Goal: Information Seeking & Learning: Learn about a topic

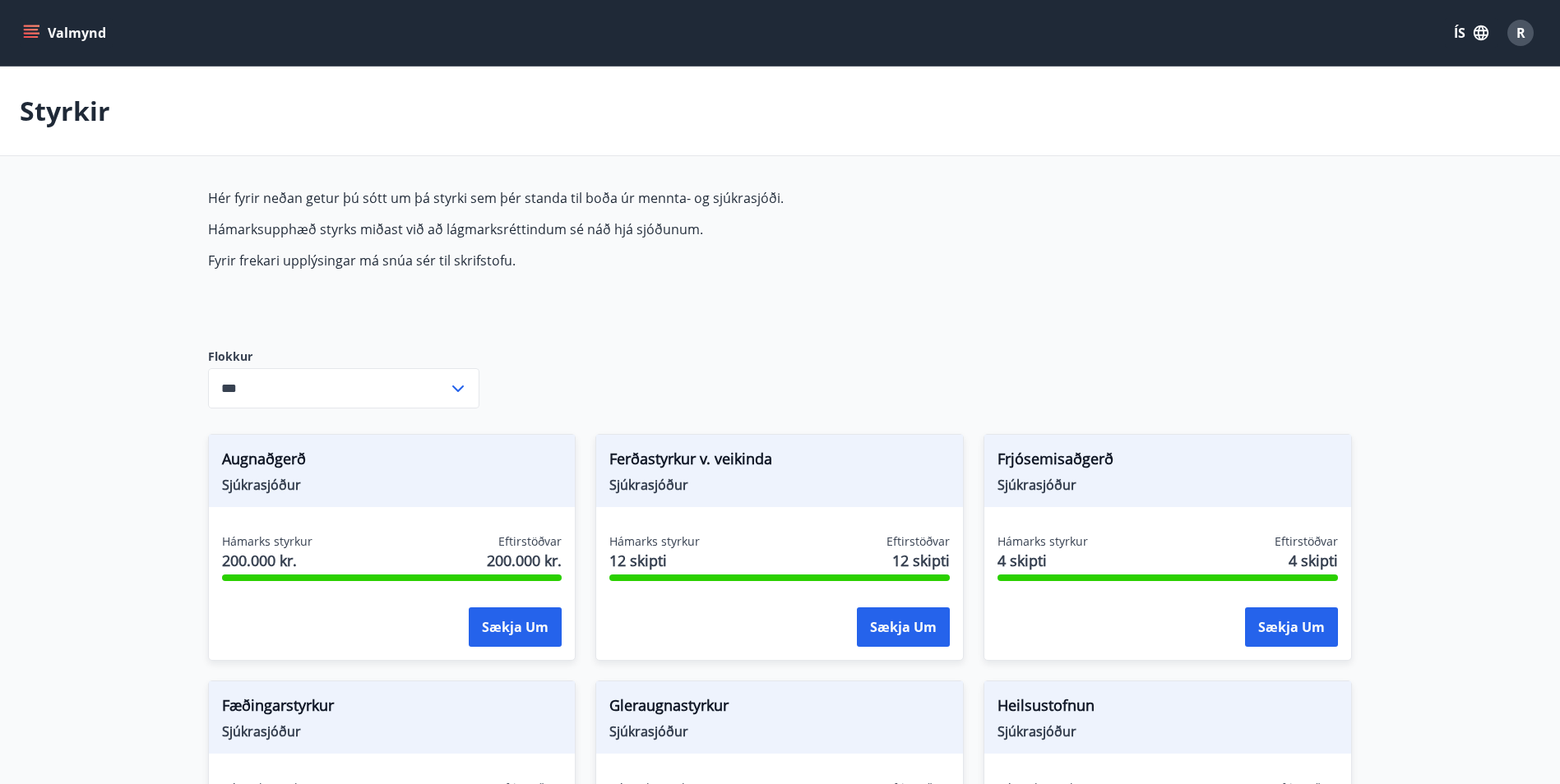
click at [29, 36] on icon "menu" at bounding box center [31, 37] width 15 height 2
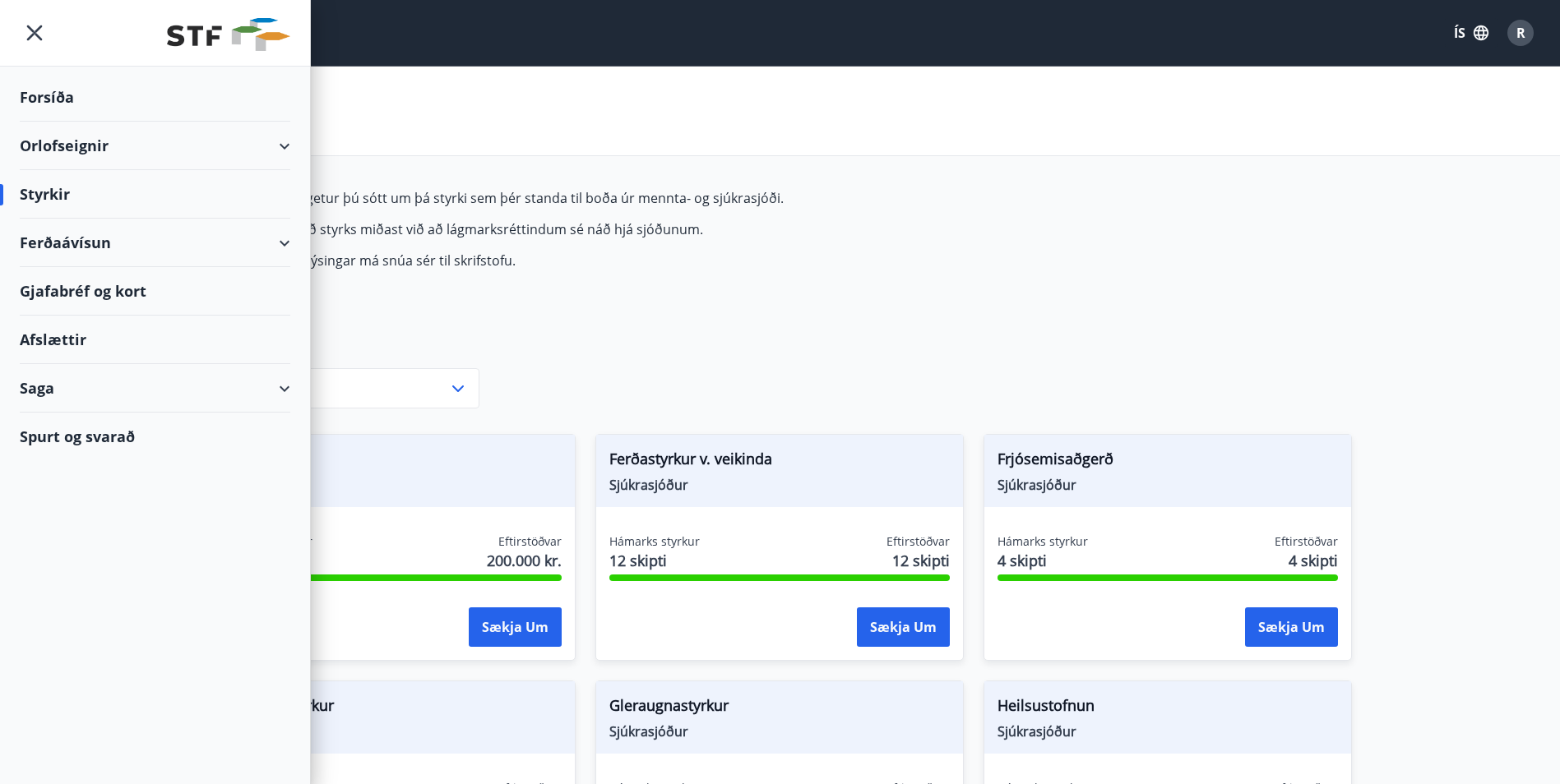
click at [50, 196] on div "Styrkir" at bounding box center [155, 195] width 270 height 49
click at [45, 190] on div "Styrkir" at bounding box center [155, 195] width 270 height 49
click at [50, 93] on div "Forsíða" at bounding box center [155, 97] width 270 height 49
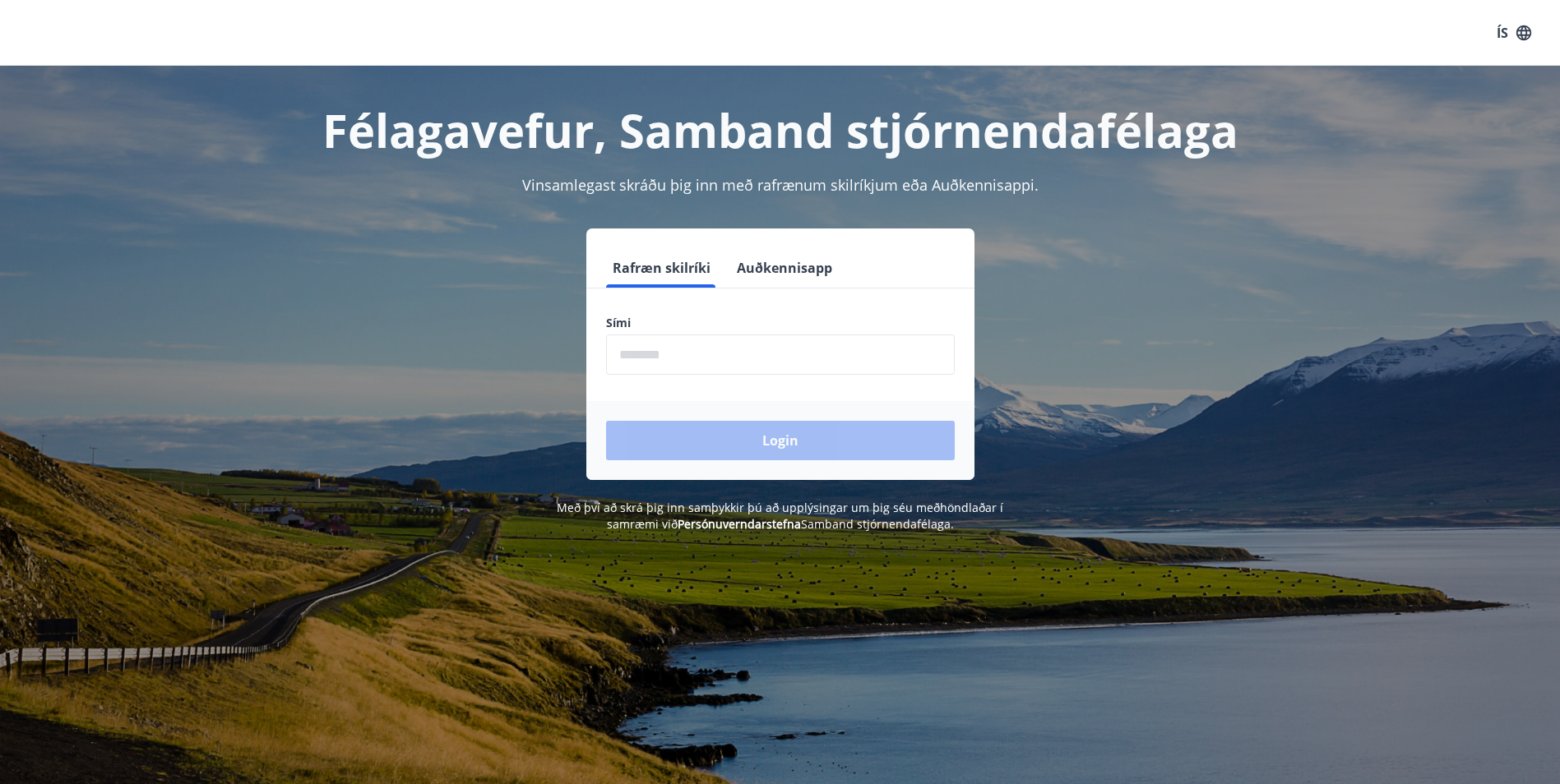
click at [665, 359] on input "phone" at bounding box center [780, 355] width 348 height 40
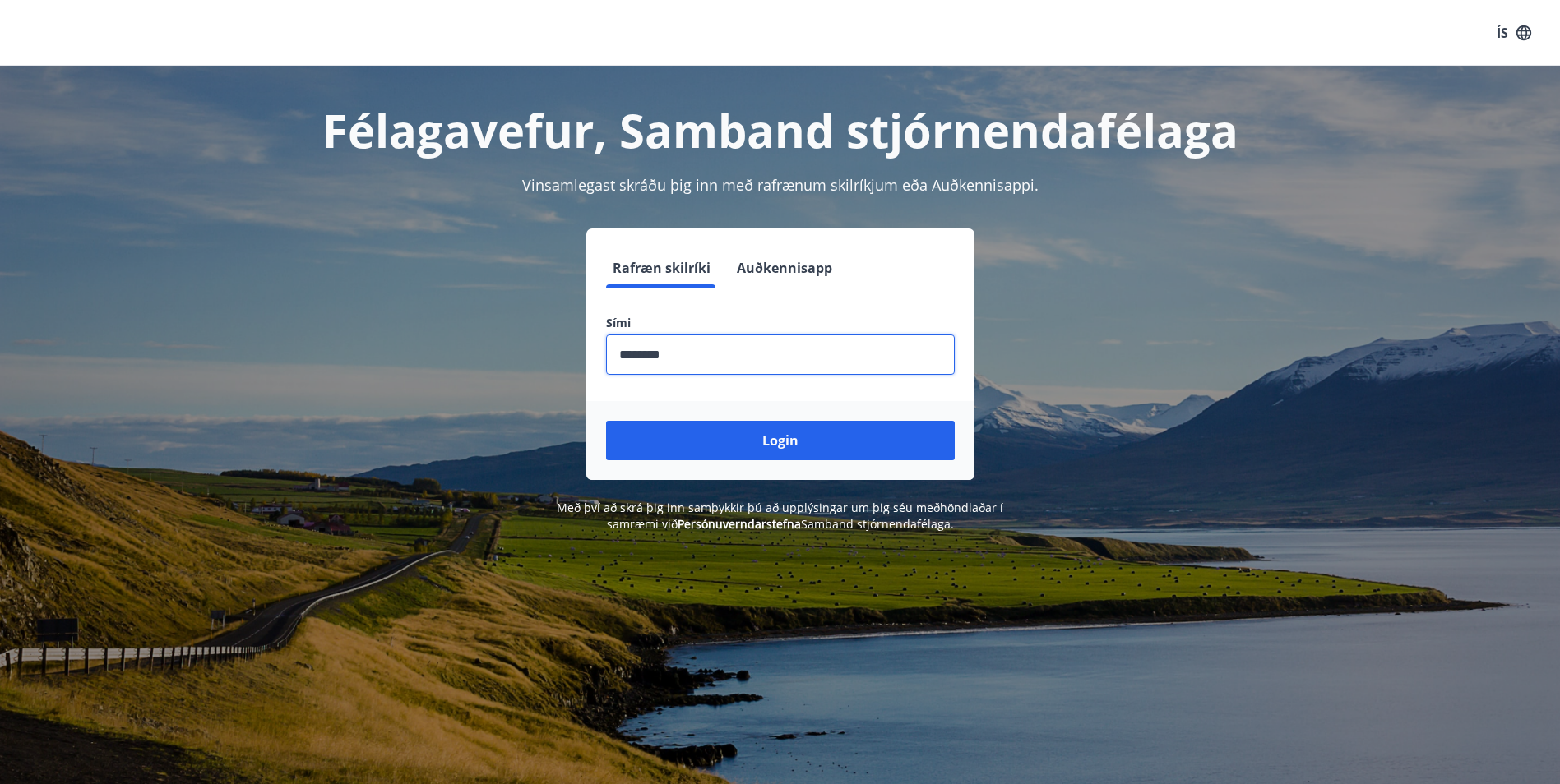
type input "********"
click at [606, 421] on button "Login" at bounding box center [780, 440] width 348 height 39
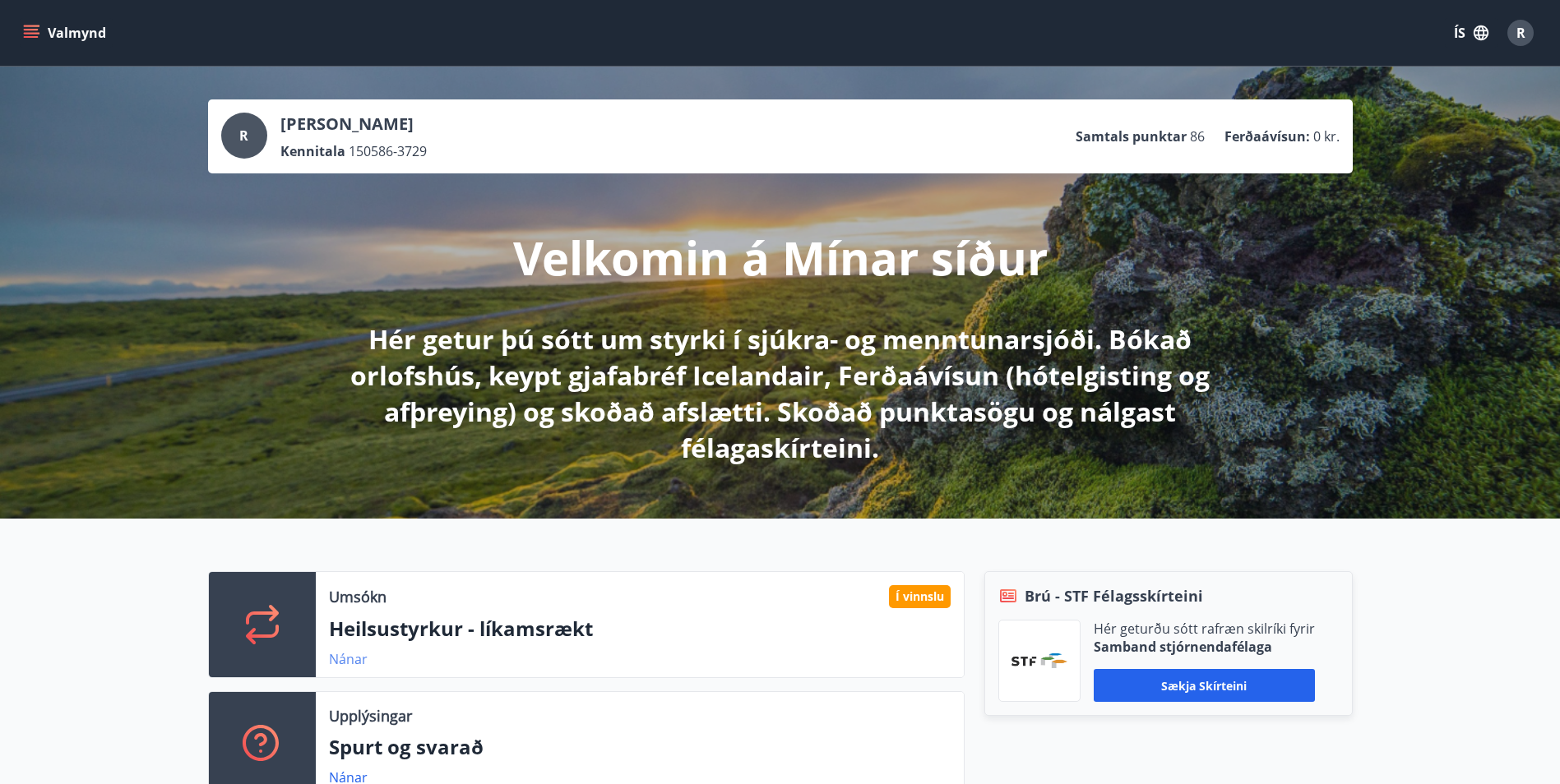
click at [345, 658] on link "Nánar" at bounding box center [348, 660] width 39 height 18
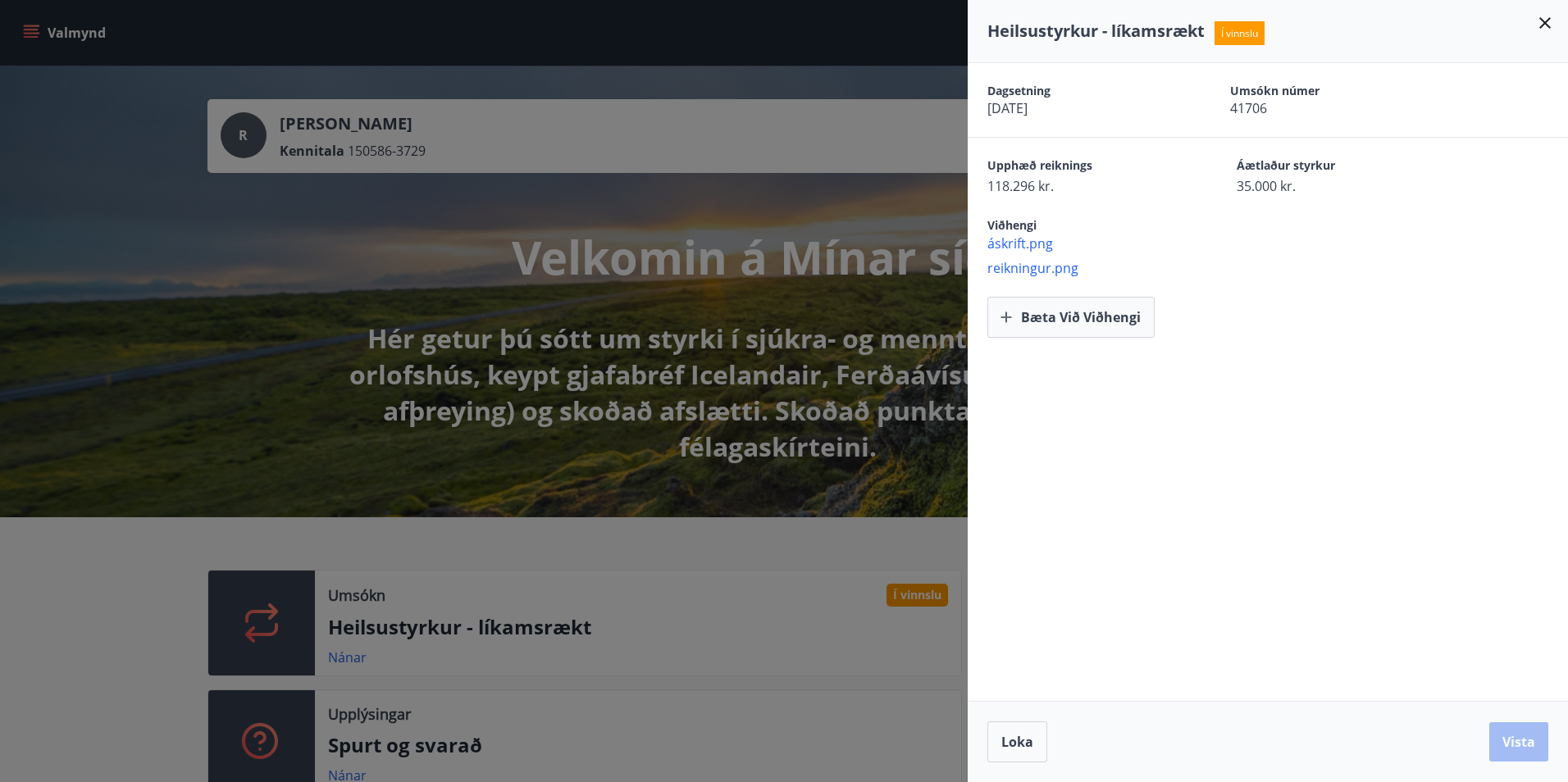
click at [92, 525] on div at bounding box center [784, 391] width 1568 height 782
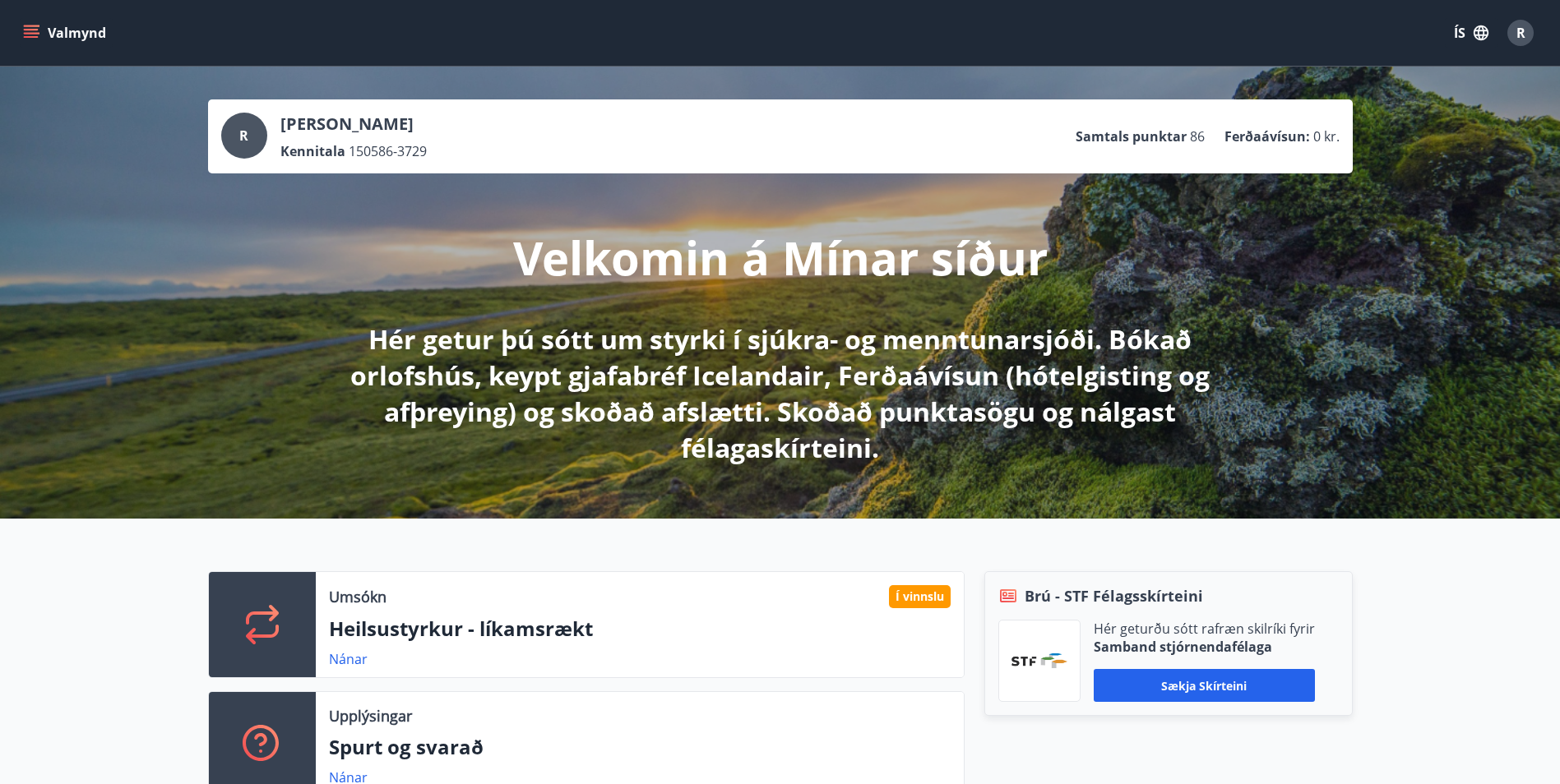
drag, startPoint x: 37, startPoint y: 26, endPoint x: 67, endPoint y: 654, distance: 628.7
click at [67, 654] on div "Umsókn Í vinnslu Heilsustyrkur - líkamsrækt Nánar Upplýsingar Spurt og svarað N…" at bounding box center [780, 678] width 1560 height 319
click at [33, 31] on icon "menu" at bounding box center [31, 33] width 17 height 17
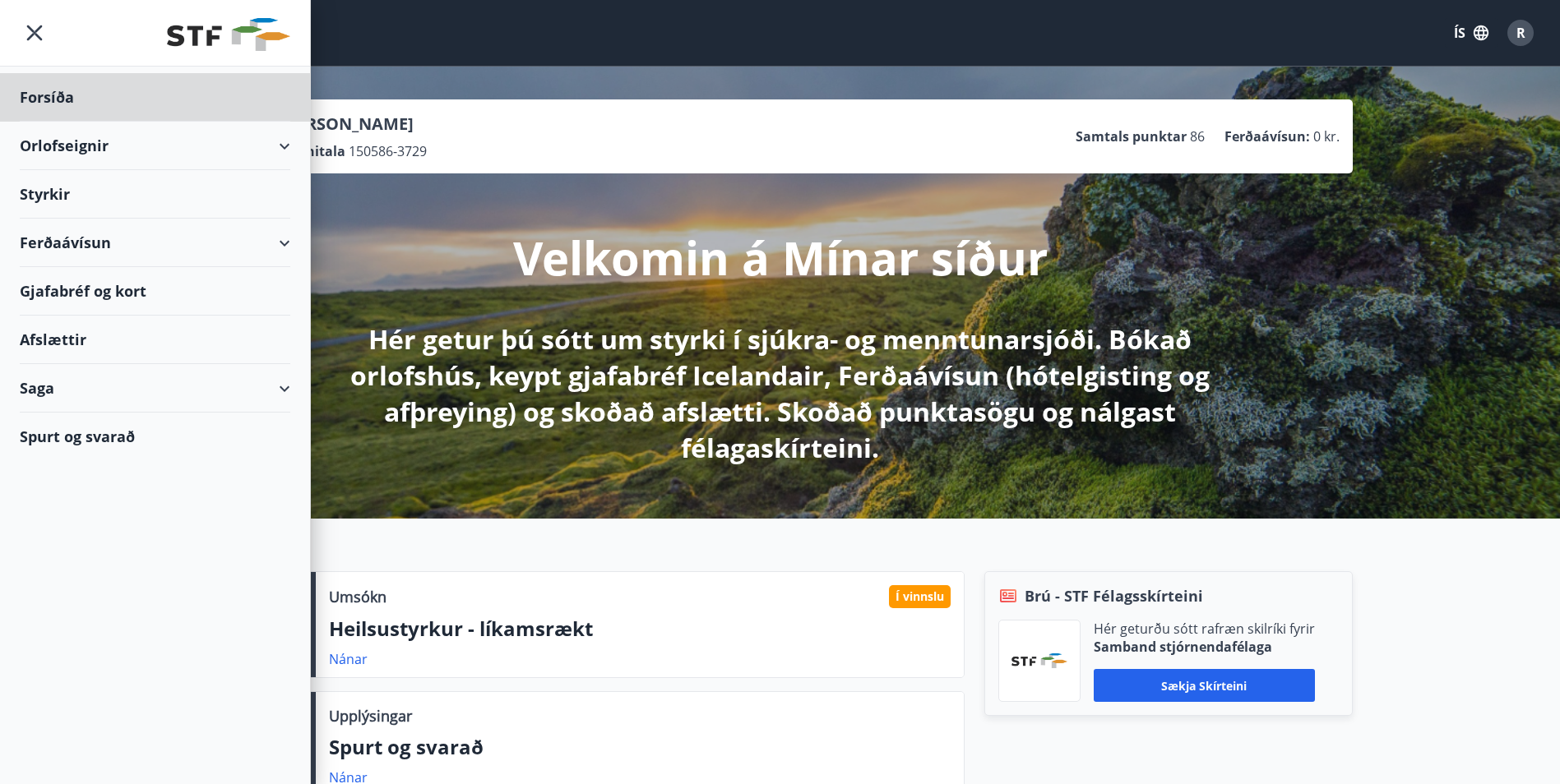
click at [41, 198] on div "Styrkir" at bounding box center [155, 195] width 270 height 49
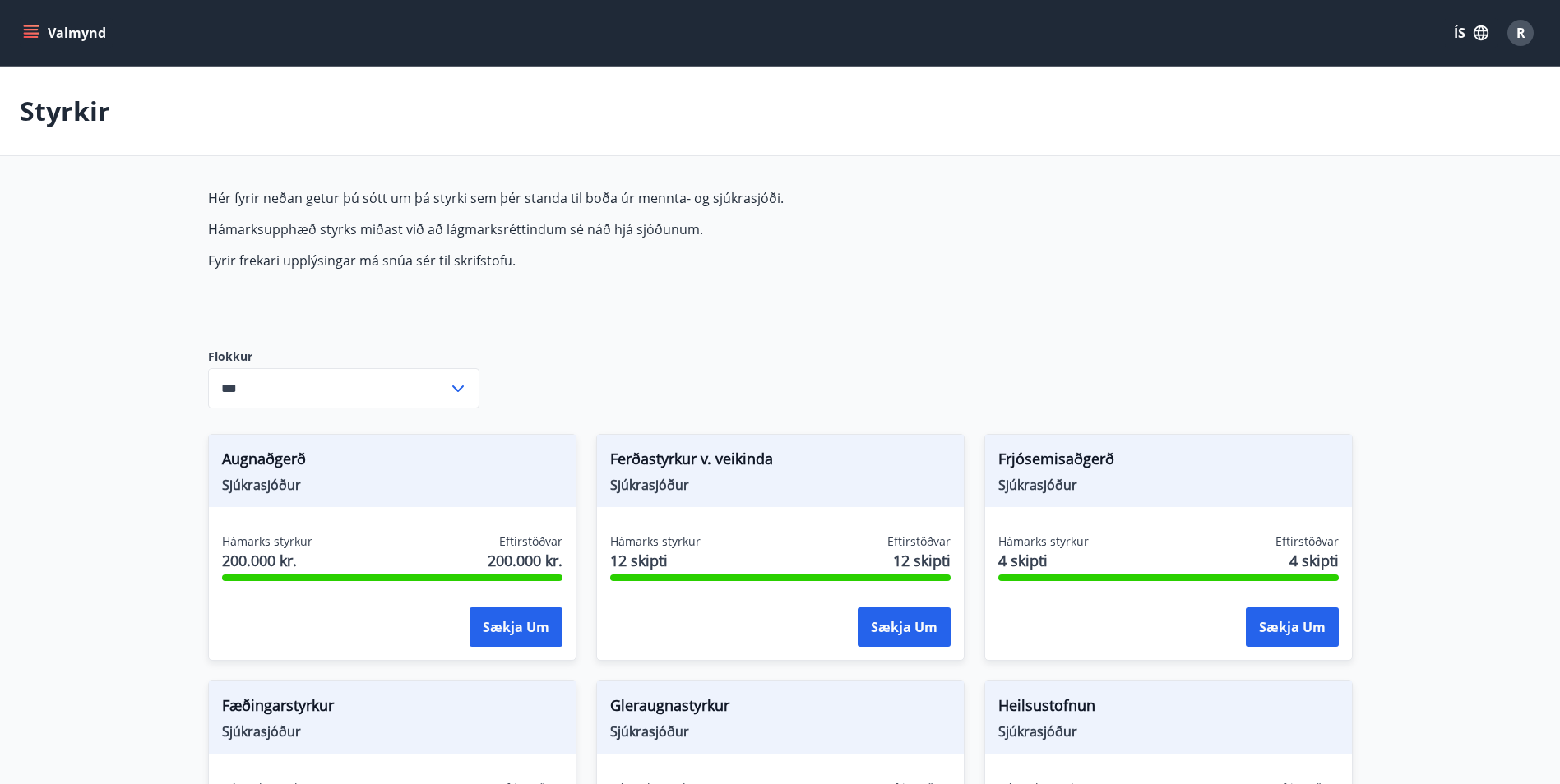
type input "***"
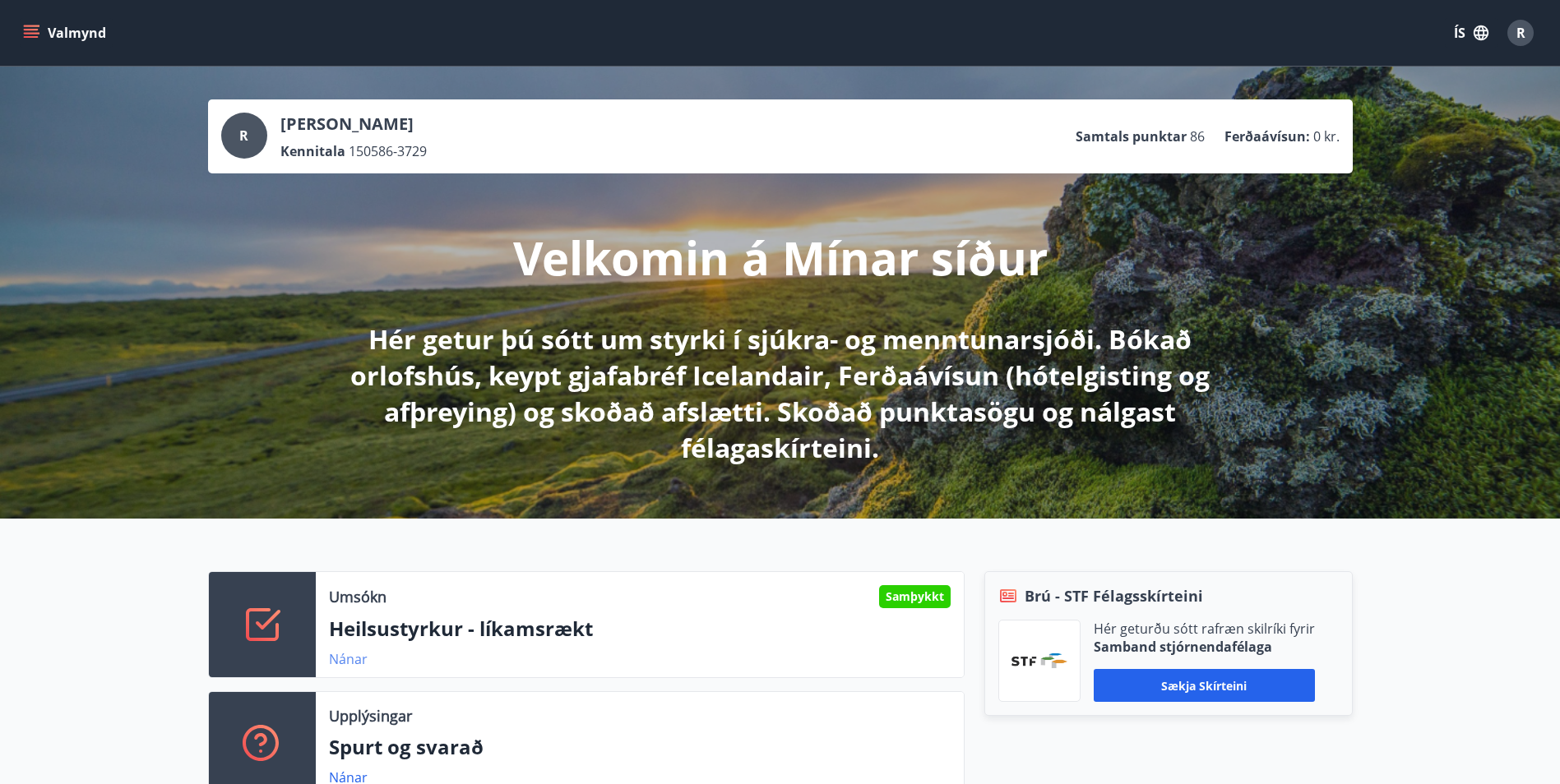
click at [361, 656] on link "Nánar" at bounding box center [348, 660] width 39 height 18
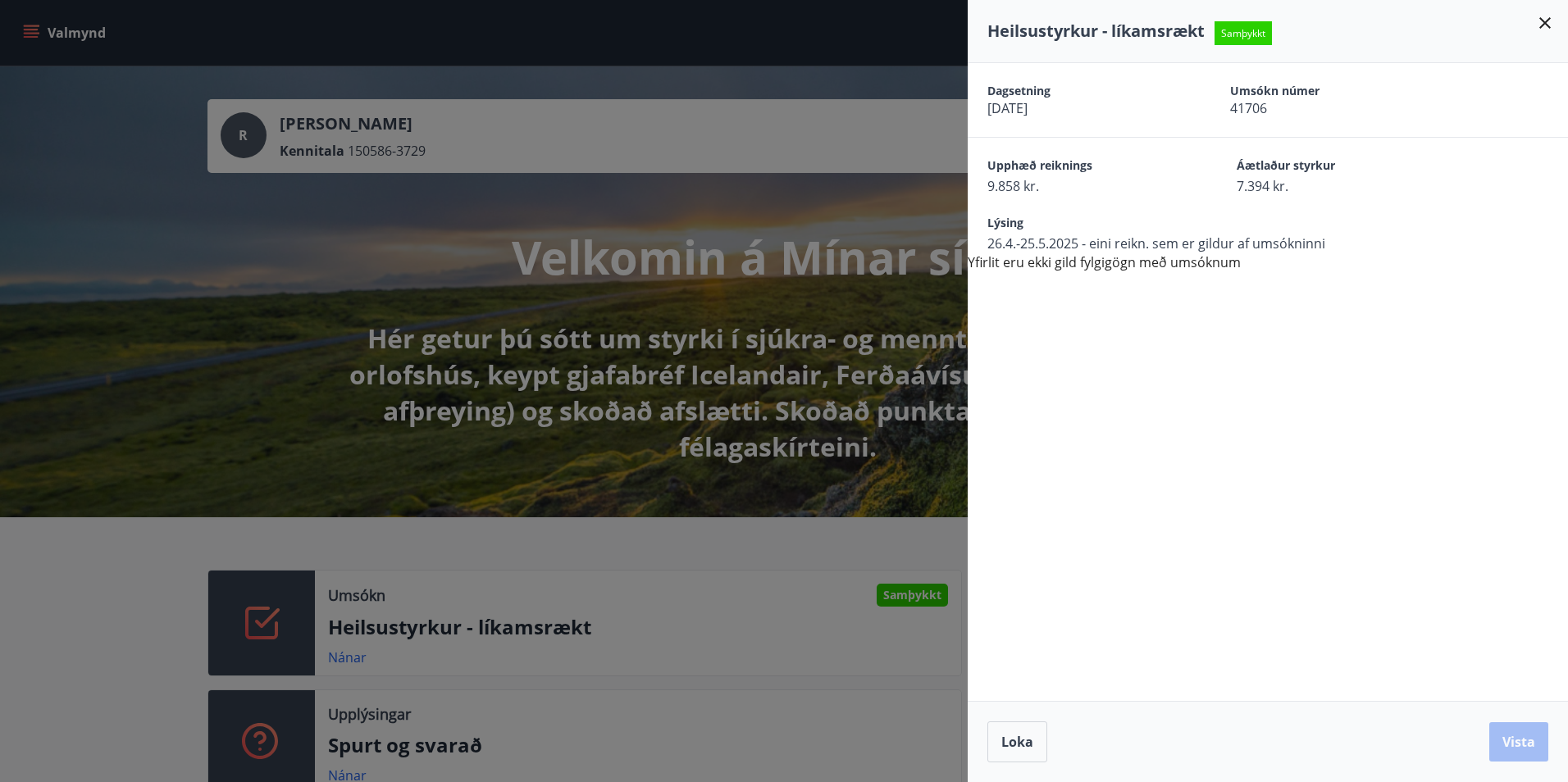
click at [144, 692] on div at bounding box center [784, 391] width 1568 height 782
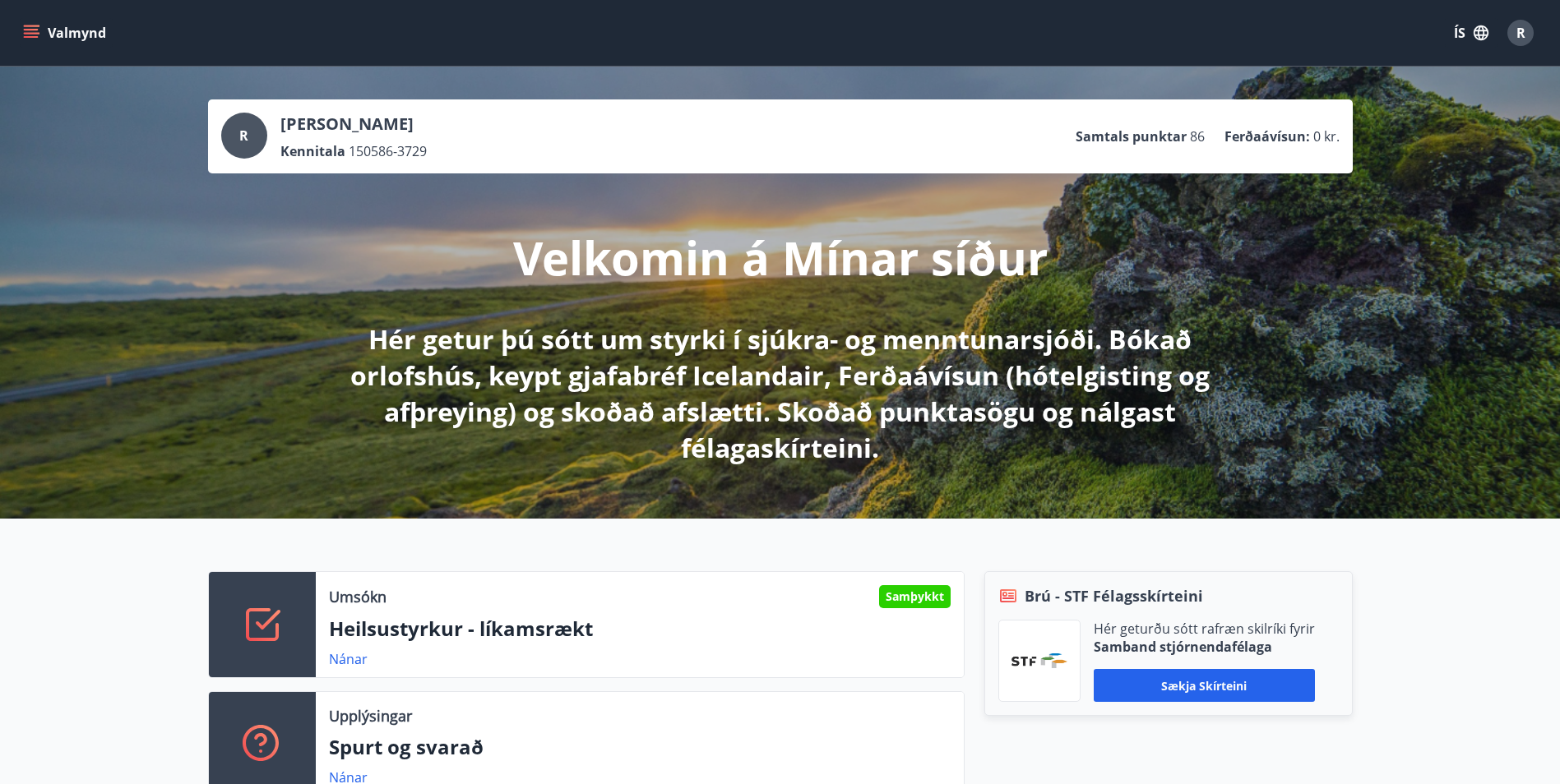
click at [39, 39] on icon "menu" at bounding box center [31, 33] width 17 height 17
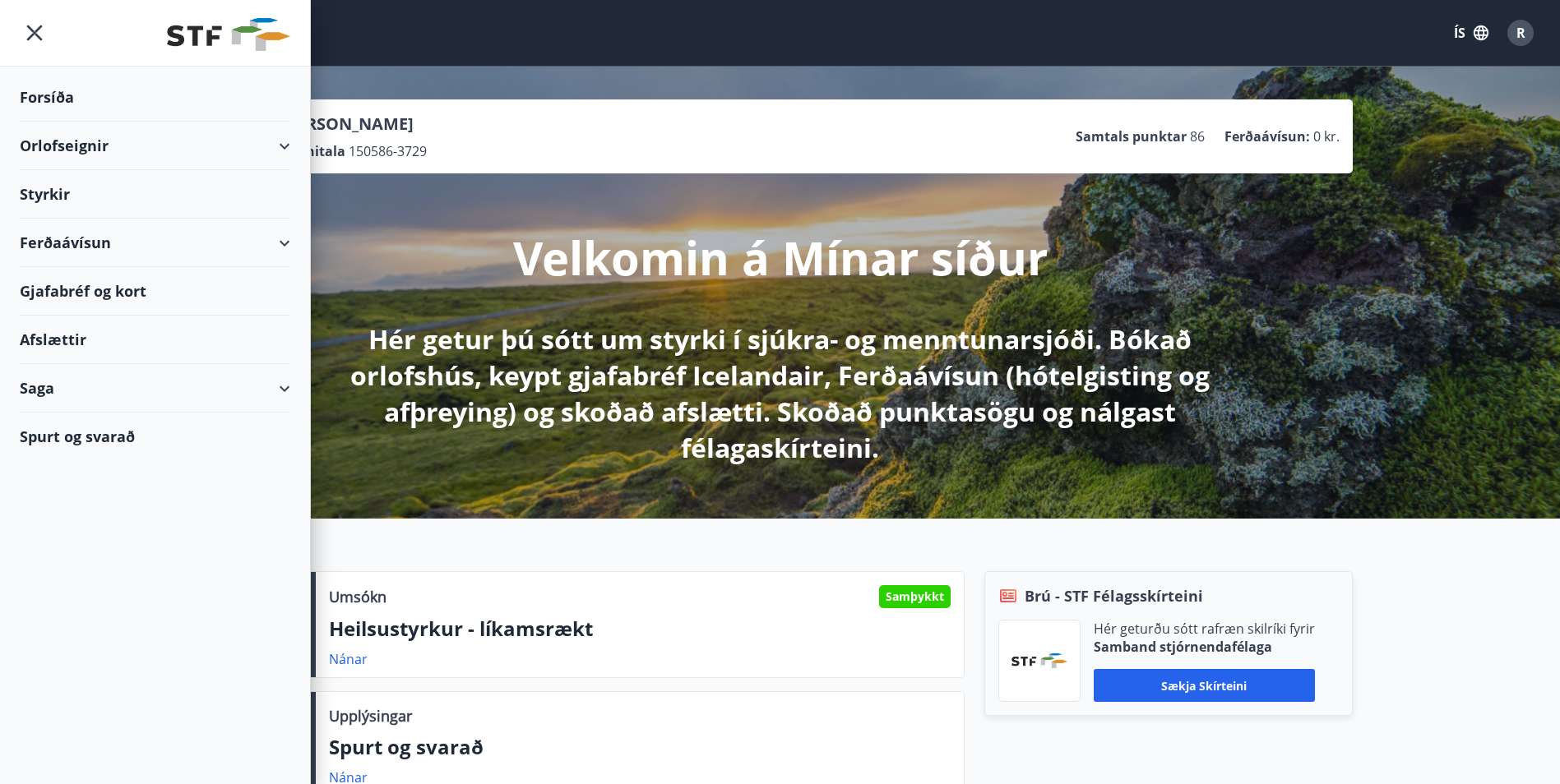
click at [50, 350] on div "Afslættir" at bounding box center [155, 340] width 270 height 49
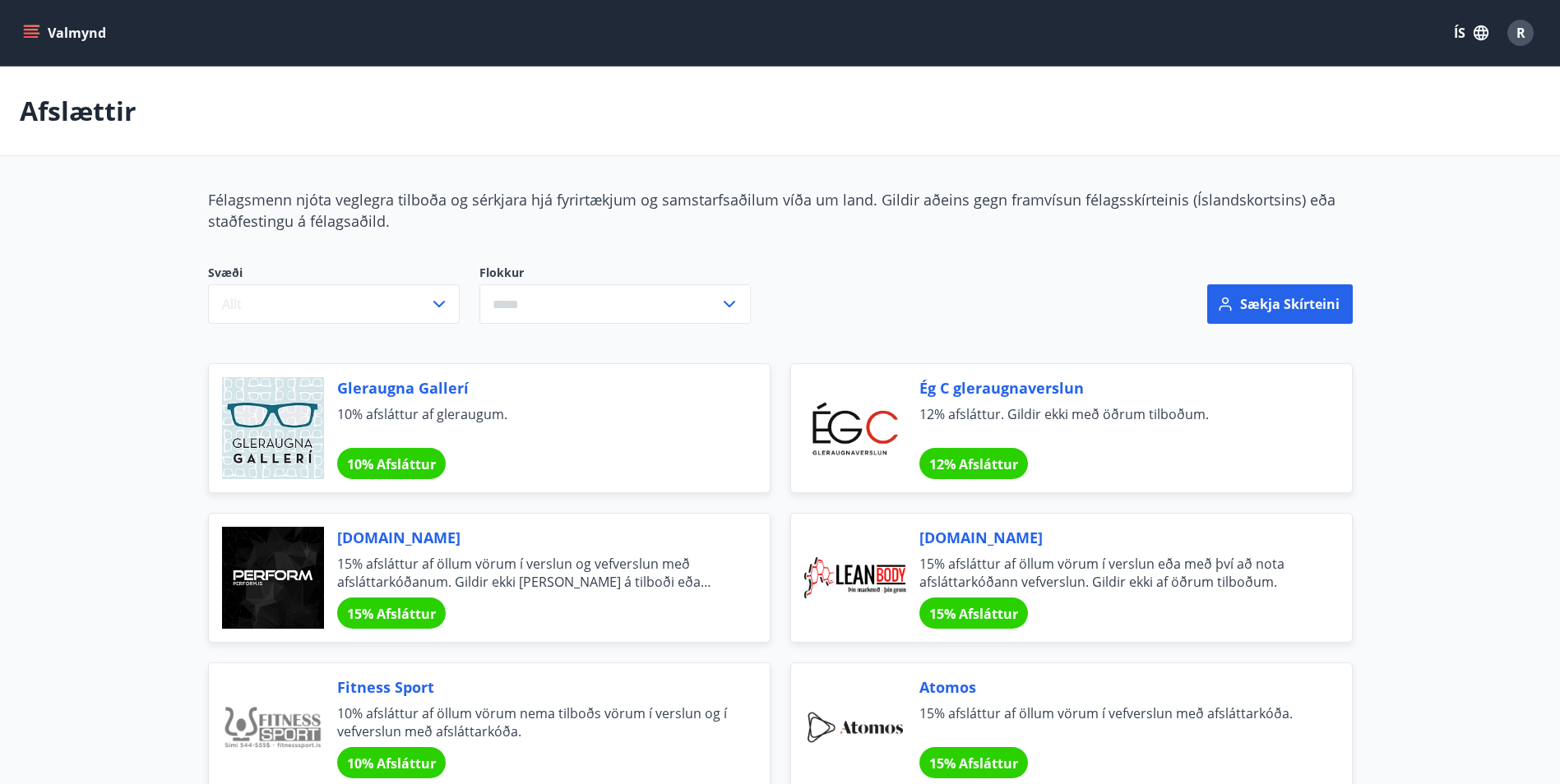
click at [33, 30] on icon "menu" at bounding box center [31, 29] width 15 height 2
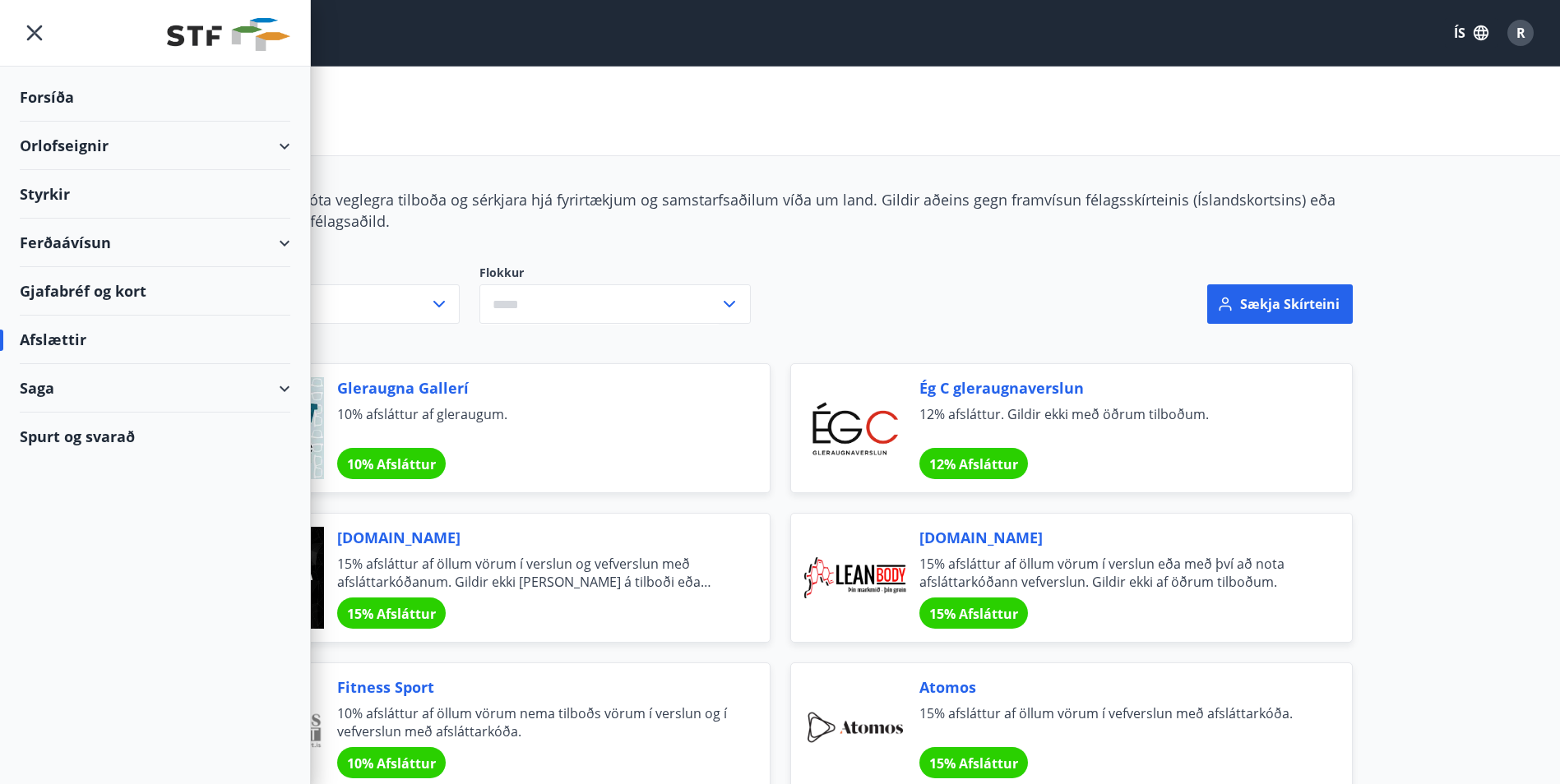
click at [55, 201] on div "Styrkir" at bounding box center [155, 195] width 270 height 49
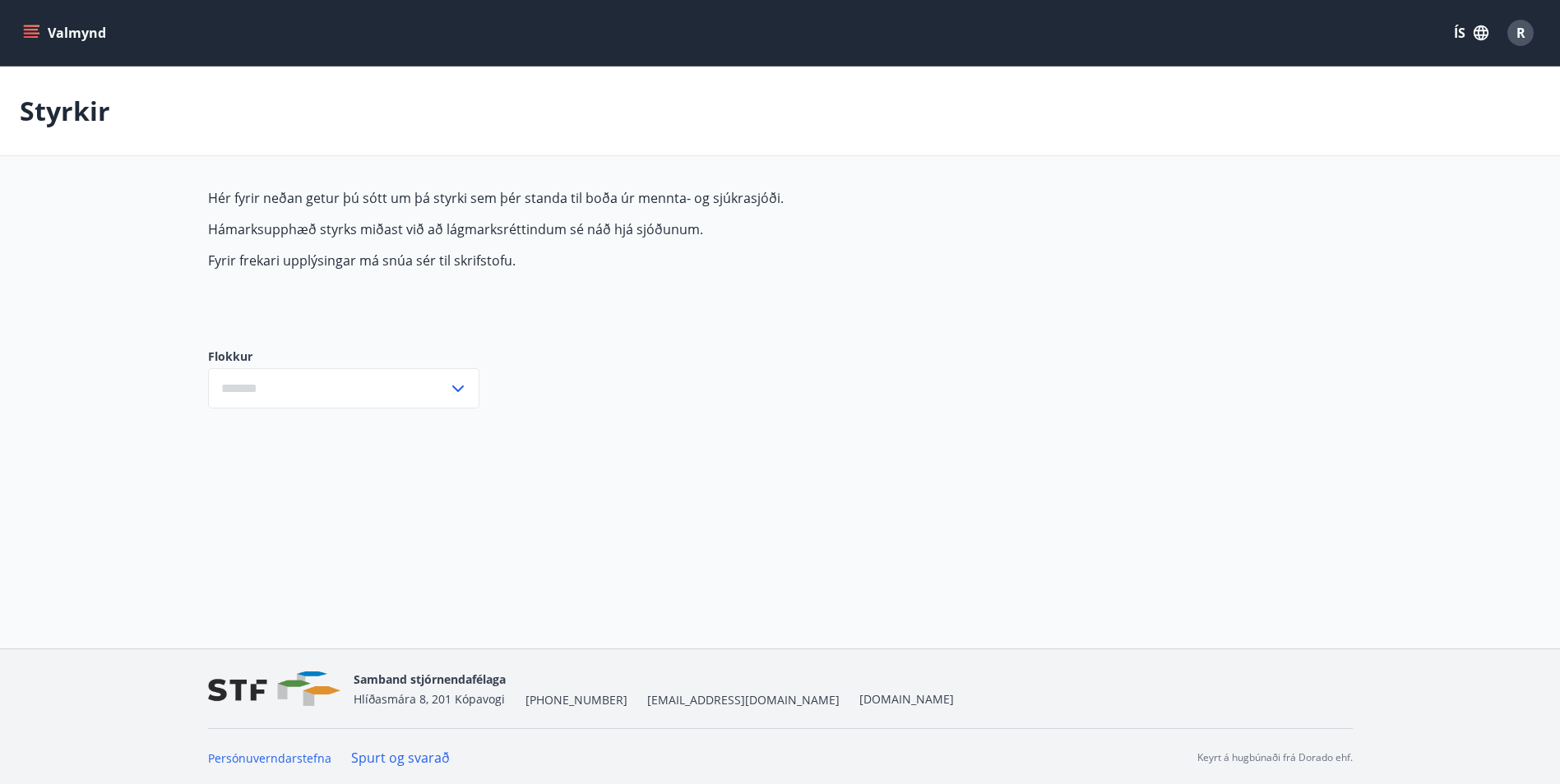
type input "***"
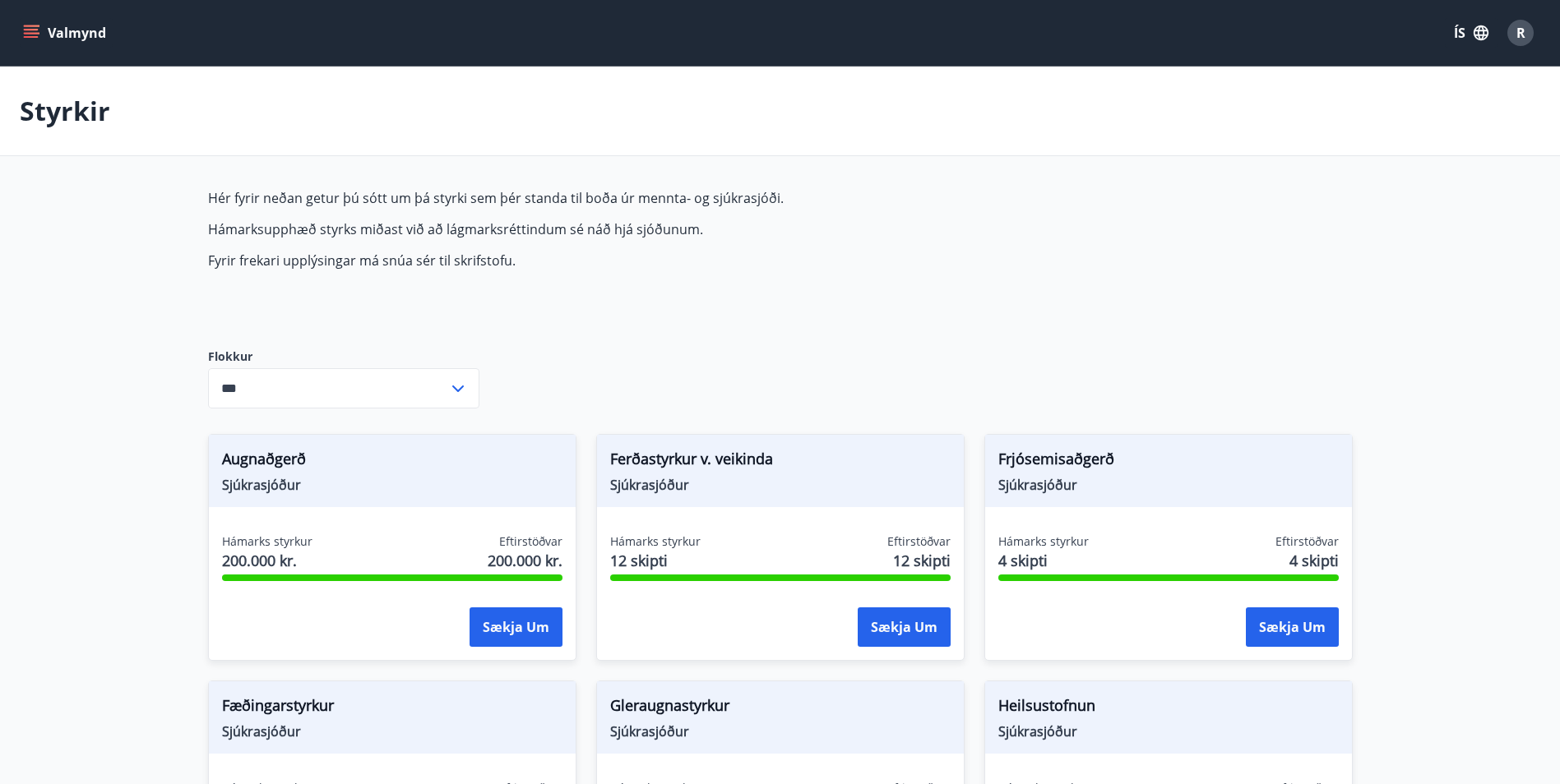
click at [30, 30] on icon "menu" at bounding box center [31, 29] width 15 height 2
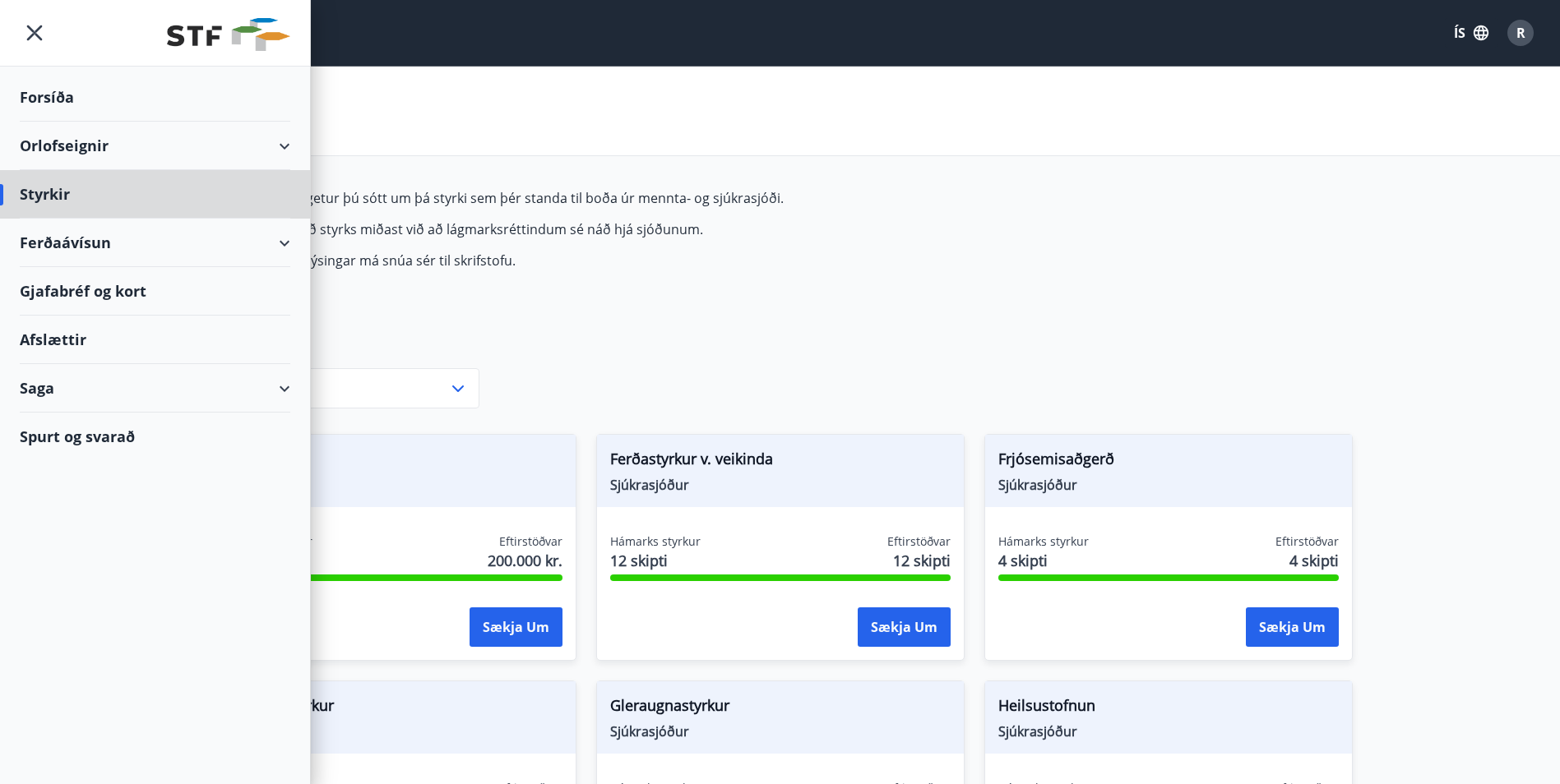
click at [60, 100] on div "Forsíða" at bounding box center [155, 97] width 270 height 49
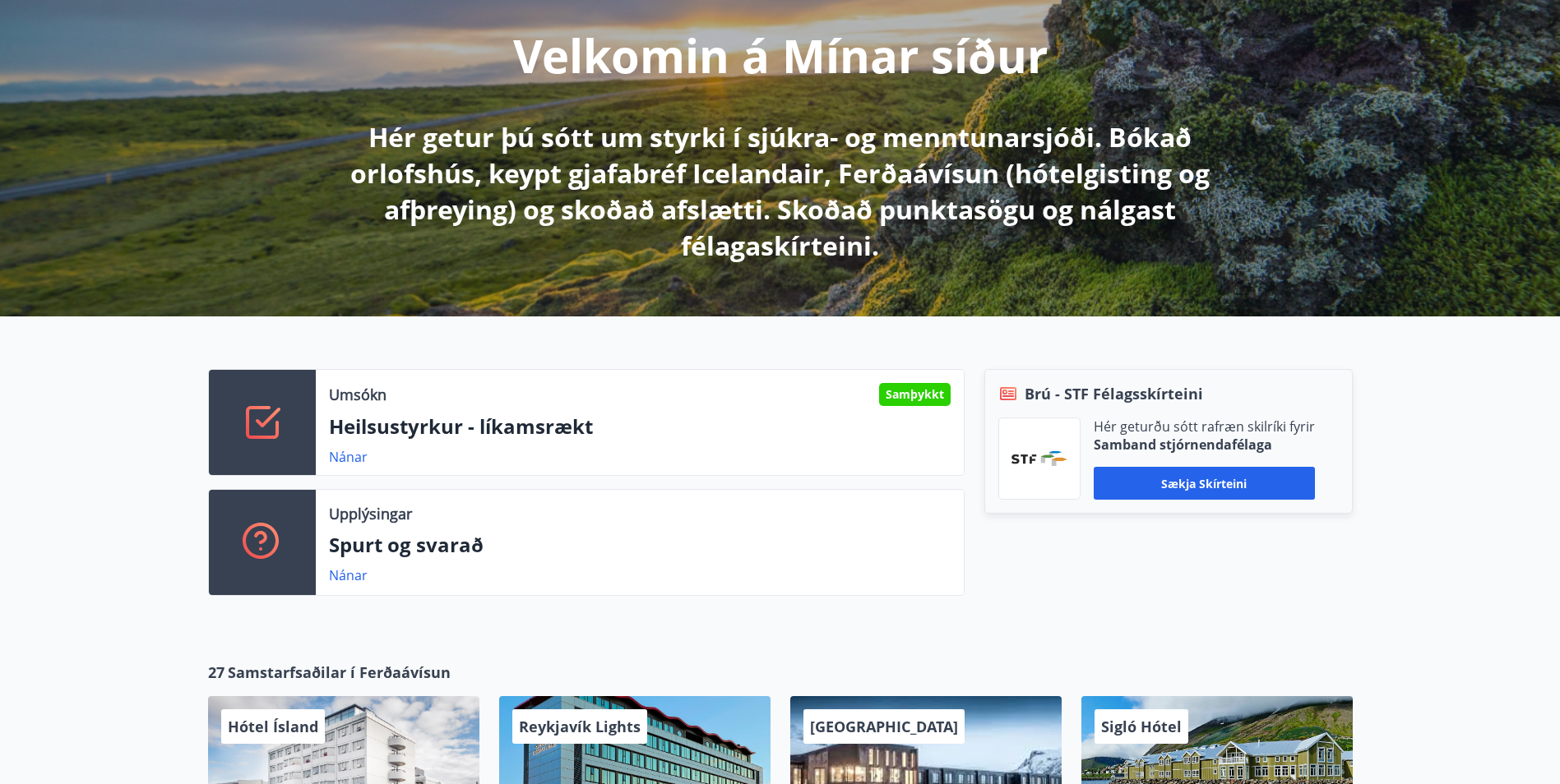
scroll to position [159, 0]
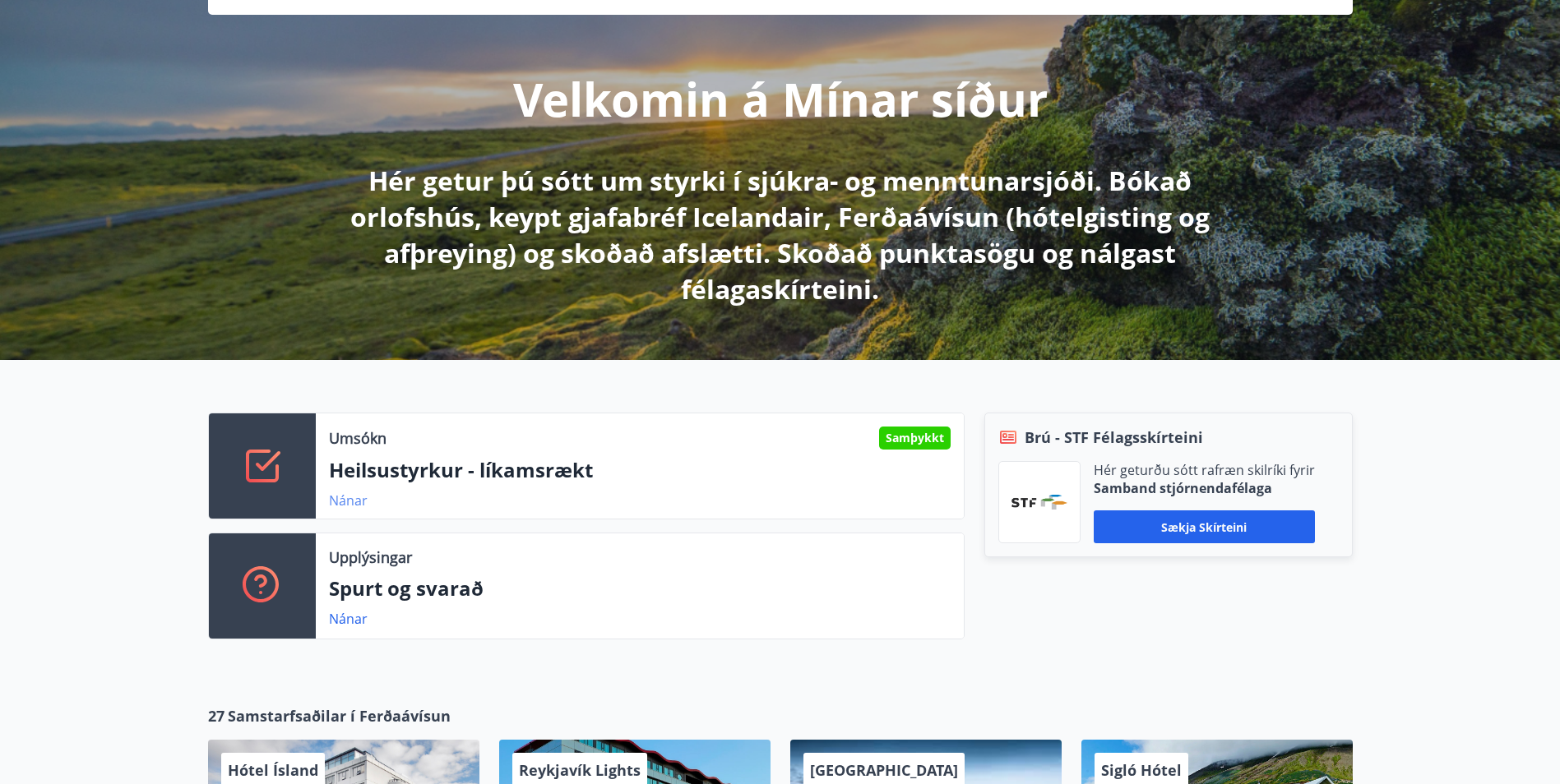
click at [354, 508] on link "Nánar" at bounding box center [348, 501] width 39 height 18
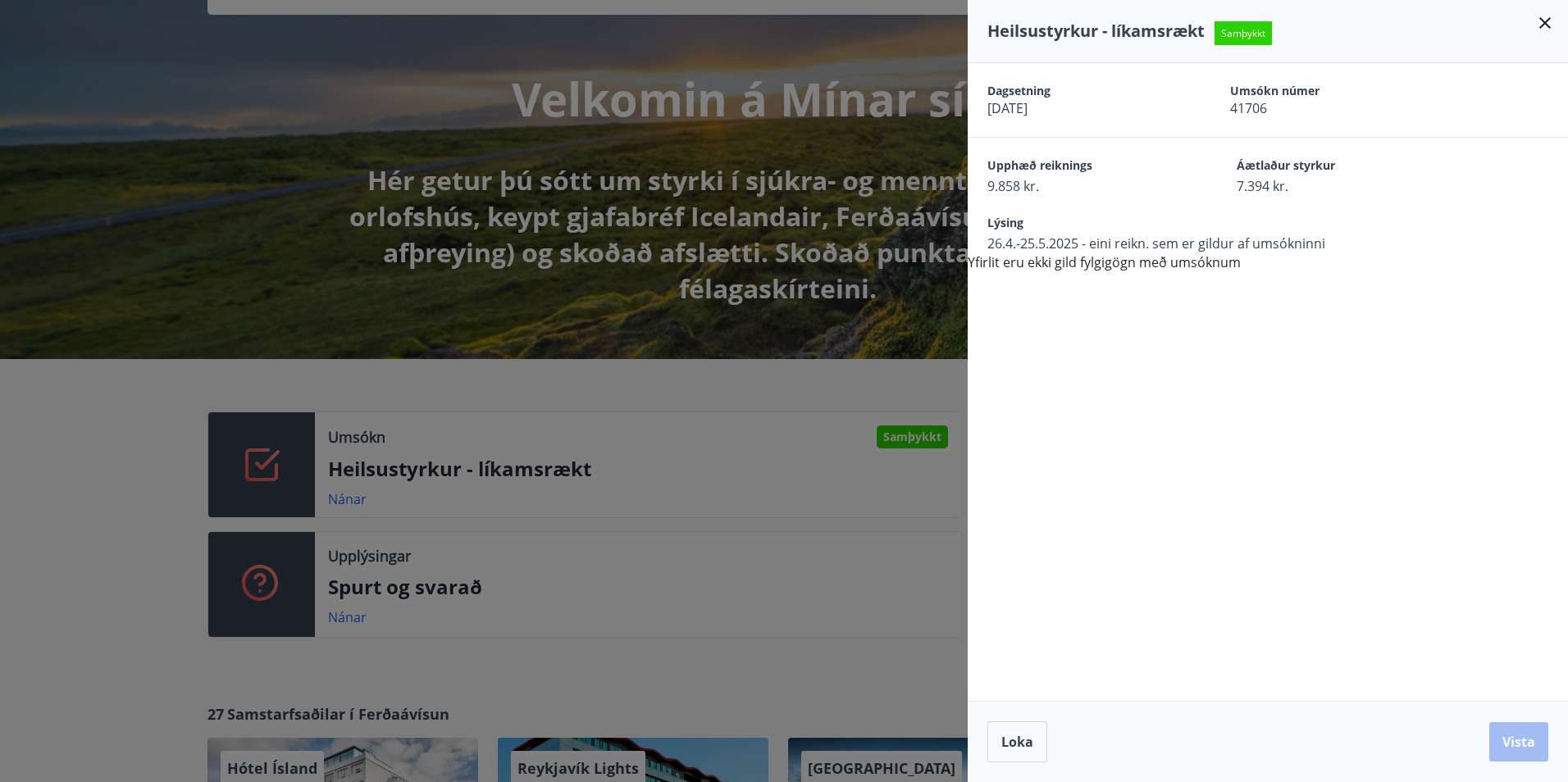
click at [576, 469] on div at bounding box center [784, 391] width 1568 height 782
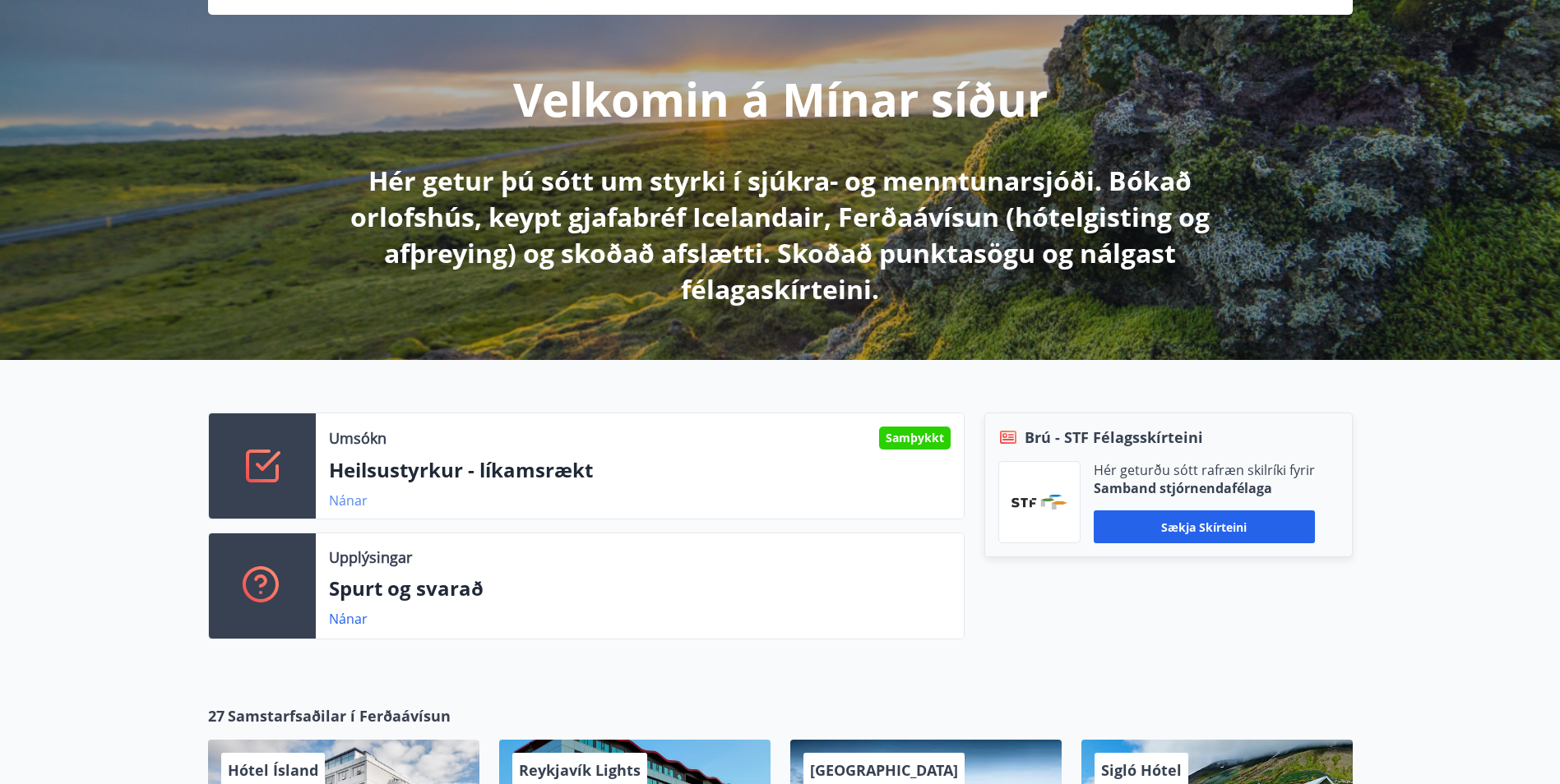
click at [356, 503] on link "Nánar" at bounding box center [348, 501] width 39 height 18
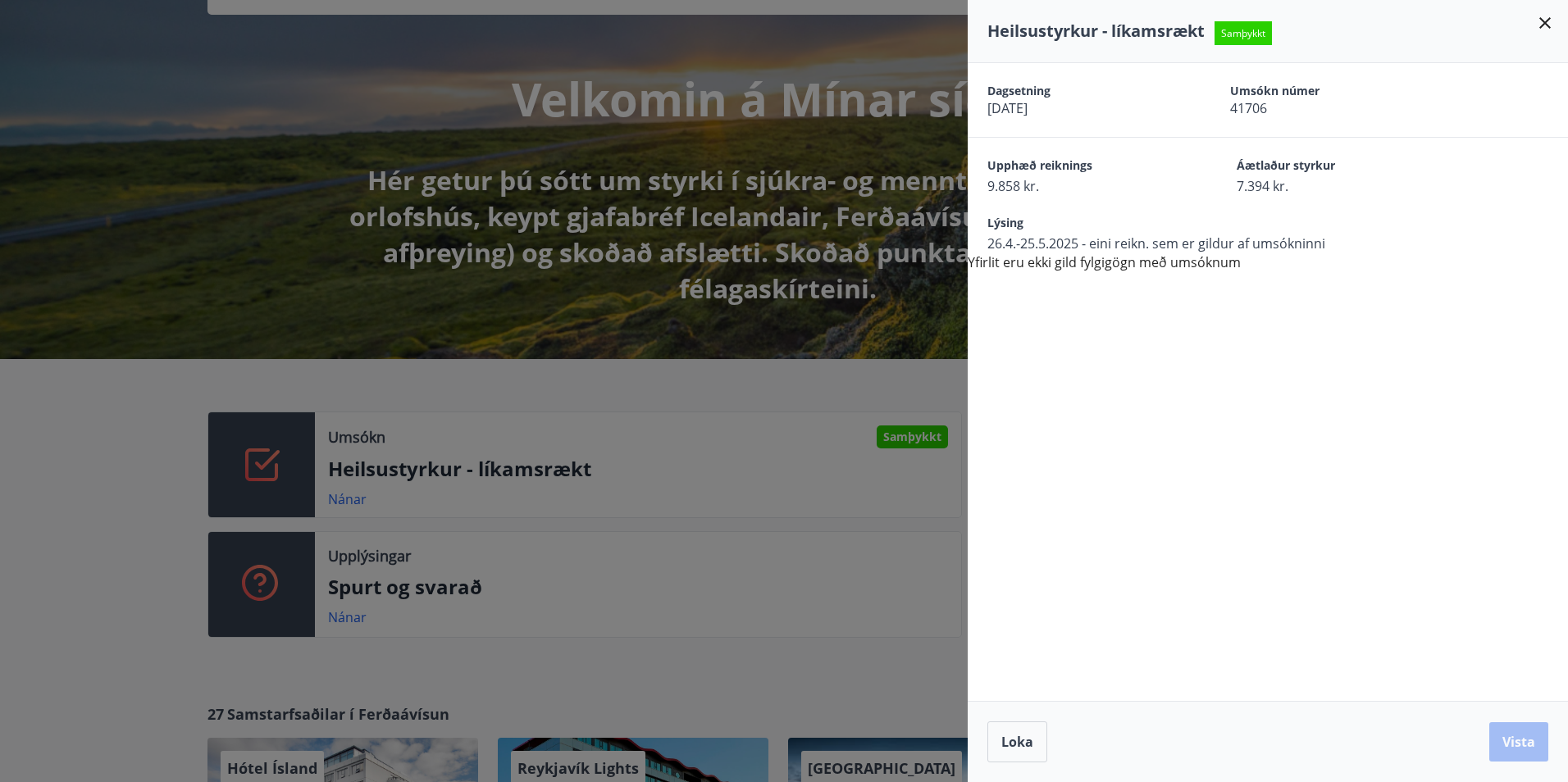
drag, startPoint x: 1544, startPoint y: 25, endPoint x: 1562, endPoint y: 53, distance: 33.3
click at [1544, 25] on icon at bounding box center [1545, 23] width 12 height 12
